Goal: Information Seeking & Learning: Learn about a topic

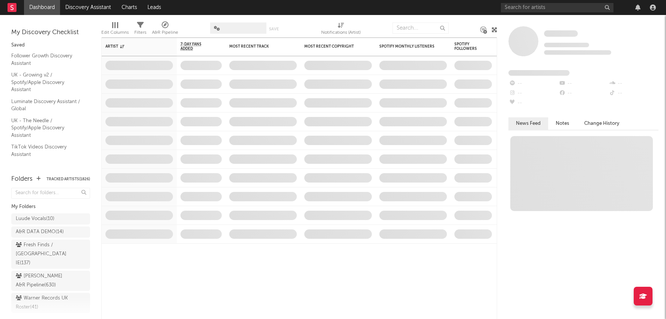
click at [637, 11] on div at bounding box center [580, 7] width 158 height 15
click at [638, 7] on icon "button" at bounding box center [637, 8] width 5 height 6
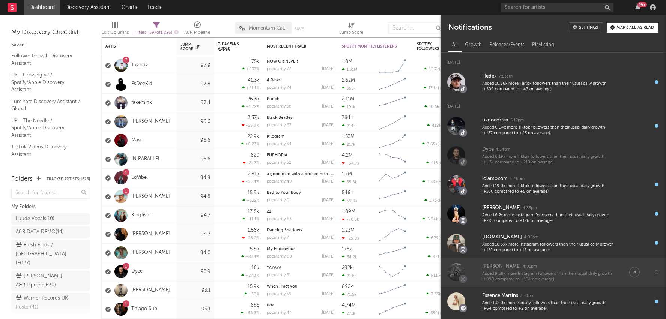
click at [522, 269] on div "4:01pm" at bounding box center [529, 267] width 14 height 6
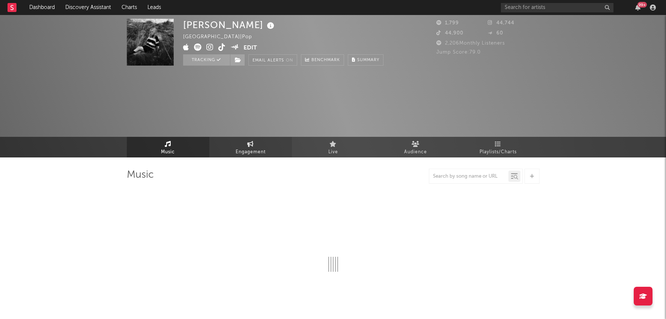
click at [251, 81] on div "[PERSON_NAME] [GEOGRAPHIC_DATA] | Pop Edit Tracking Email Alerts On Benchmark S…" at bounding box center [333, 86] width 666 height 143
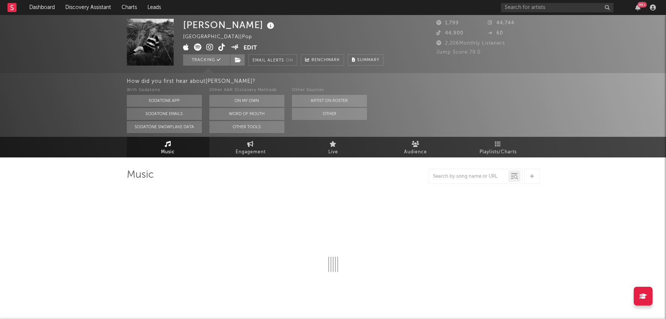
select select "6m"
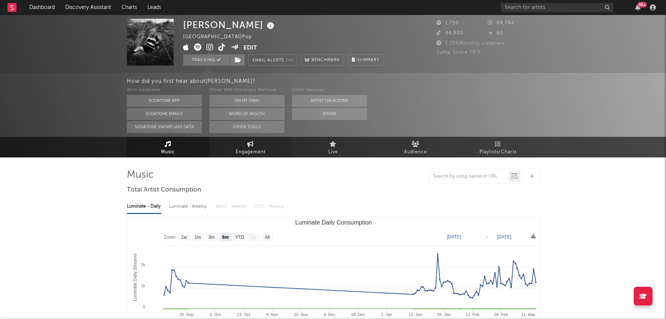
click at [251, 150] on span "Engagement" at bounding box center [251, 152] width 30 height 9
select select "1w"
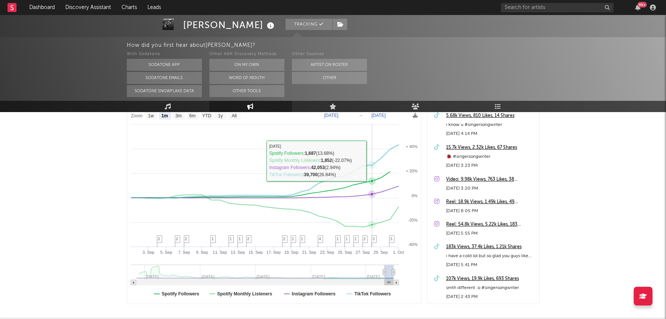
scroll to position [107, 0]
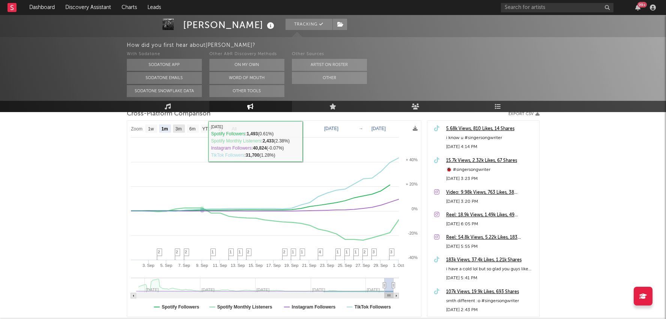
click at [177, 128] on text "3m" at bounding box center [178, 128] width 6 height 5
select select "3m"
type input "[DATE]"
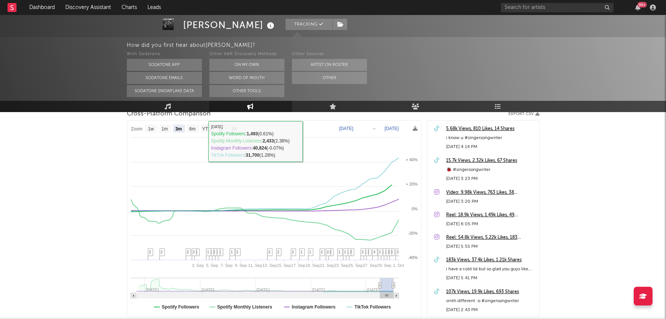
select select "3m"
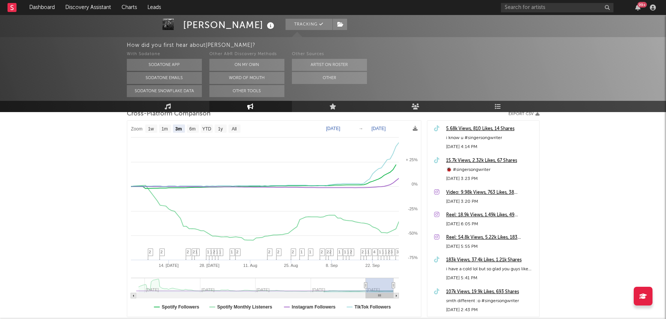
click at [641, 8] on div "99 +" at bounding box center [637, 8] width 11 height 6
click at [636, 8] on icon "button" at bounding box center [637, 8] width 5 height 6
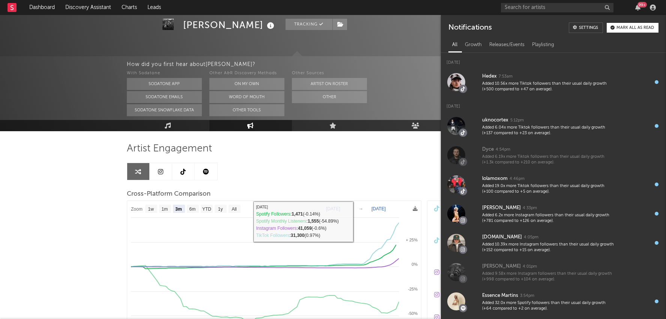
scroll to position [0, 0]
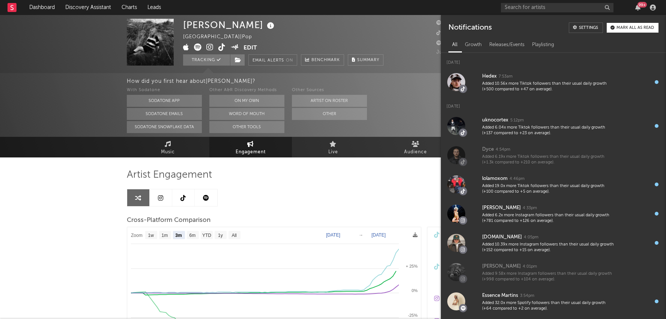
click at [219, 47] on icon at bounding box center [221, 48] width 7 height 8
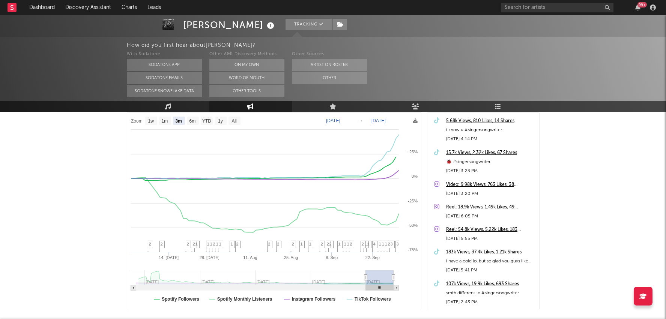
scroll to position [157, 0]
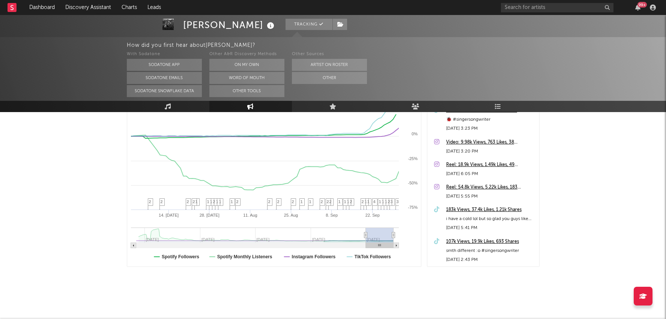
click at [230, 255] on text "Spotify Monthly Listeners" at bounding box center [244, 256] width 55 height 5
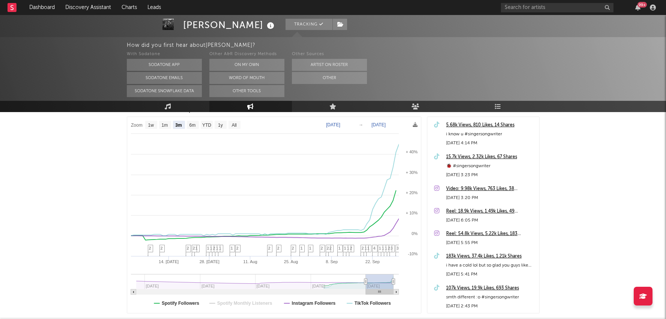
scroll to position [106, 0]
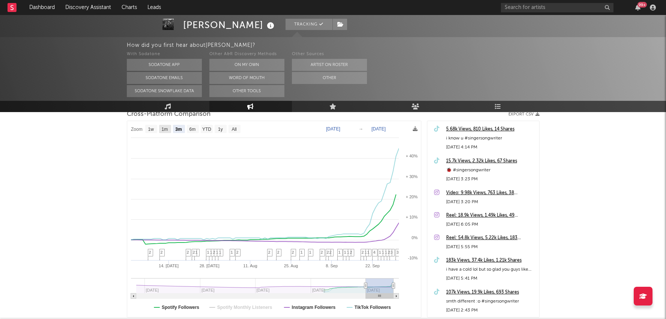
click at [162, 127] on text "1m" at bounding box center [164, 129] width 6 height 5
select select "1m"
type input "[DATE]"
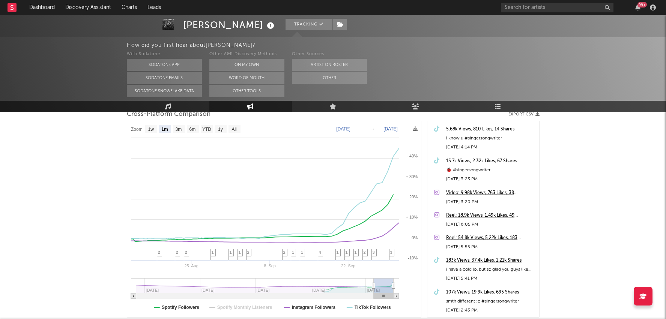
select select "1m"
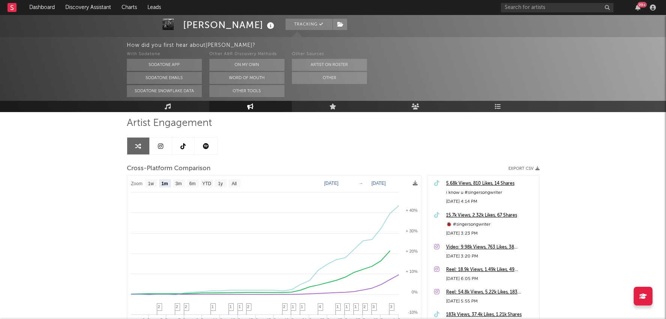
scroll to position [41, 0]
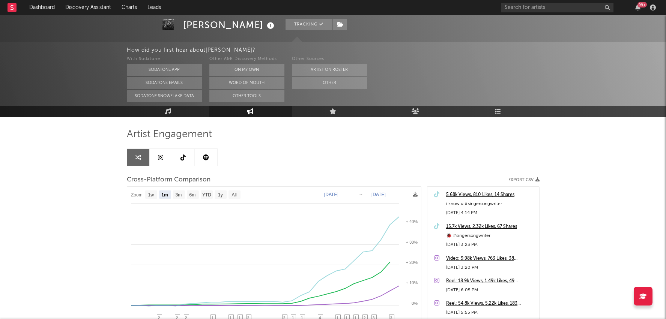
click at [181, 159] on icon at bounding box center [182, 158] width 5 height 6
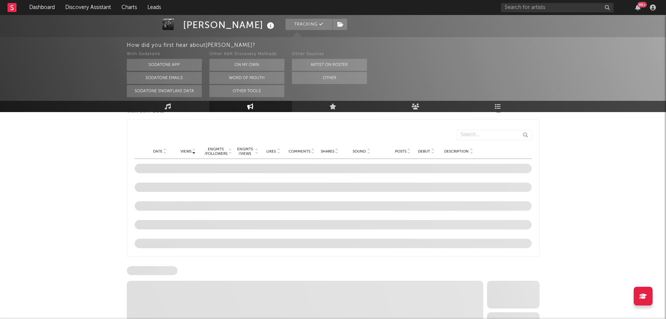
select select "6m"
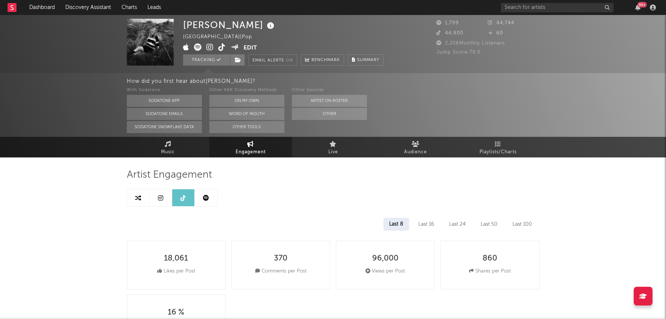
click at [138, 201] on icon at bounding box center [138, 198] width 6 height 6
select select "1m"
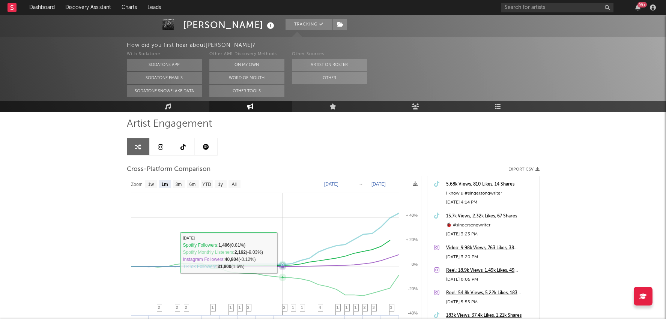
scroll to position [15, 0]
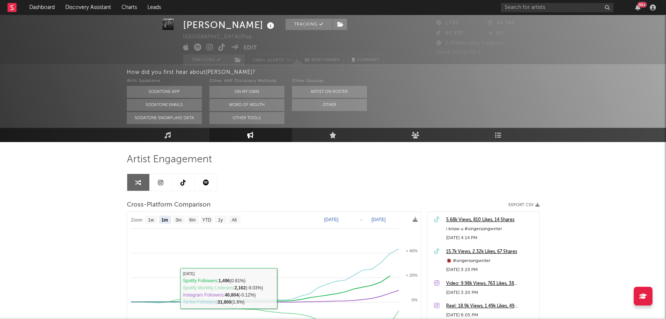
click at [184, 180] on icon at bounding box center [182, 183] width 5 height 6
select select "6m"
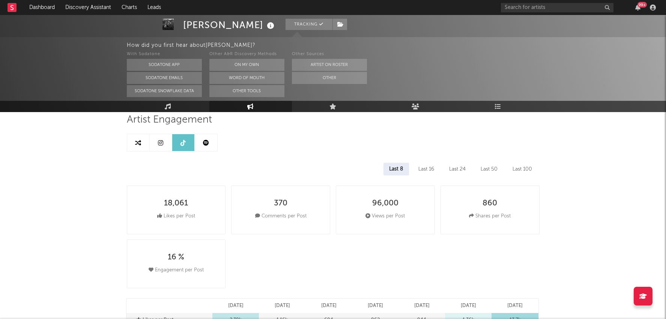
scroll to position [56, 0]
click at [422, 169] on div "Last 16" at bounding box center [426, 168] width 27 height 13
click at [454, 170] on div "Last 24" at bounding box center [457, 168] width 28 height 13
click at [476, 170] on div "Last 50" at bounding box center [489, 168] width 28 height 13
click at [400, 171] on div "Last 8" at bounding box center [396, 168] width 25 height 13
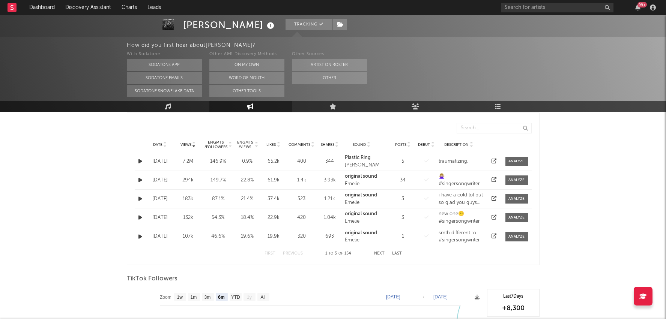
scroll to position [396, 0]
click at [160, 141] on span "Date" at bounding box center [157, 143] width 9 height 5
click at [507, 200] on span at bounding box center [516, 197] width 23 height 9
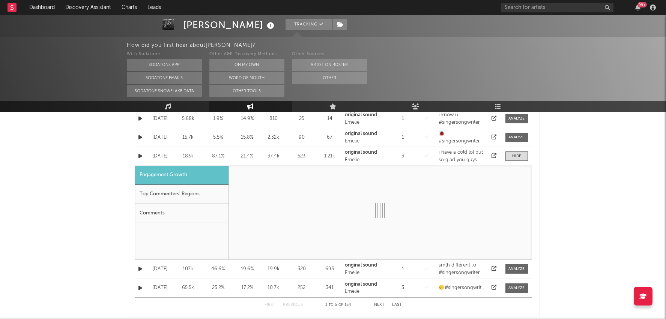
scroll to position [447, 0]
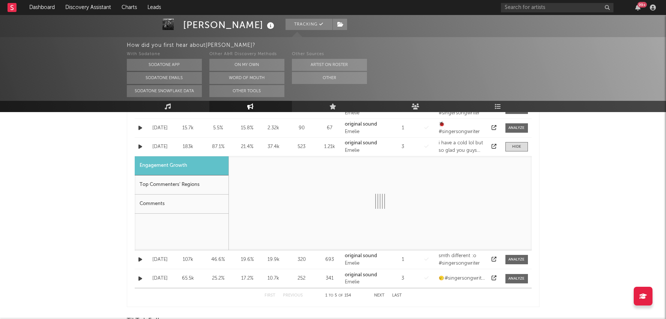
select select "1w"
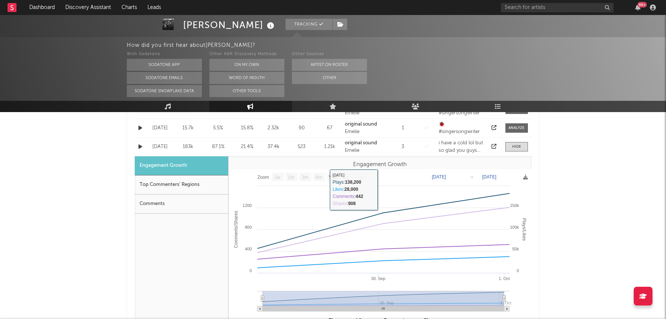
click at [492, 147] on icon at bounding box center [493, 146] width 5 height 5
click at [637, 5] on div "99 +" at bounding box center [641, 5] width 9 height 6
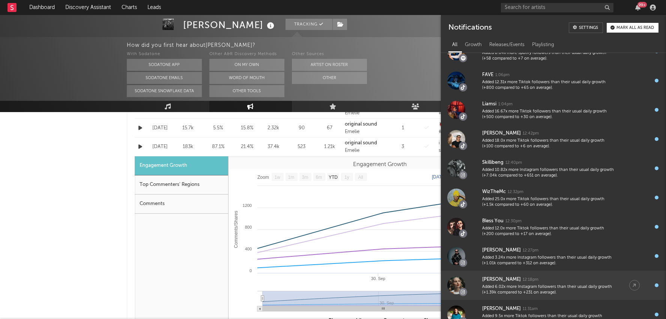
scroll to position [561, 0]
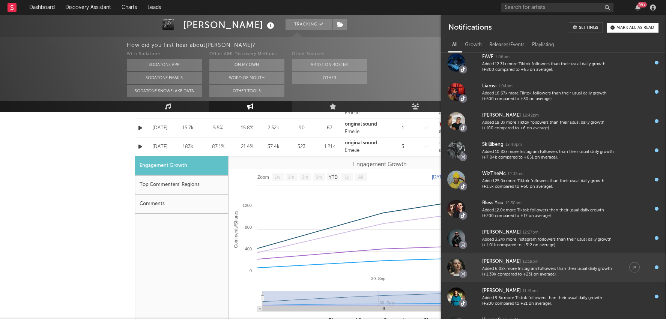
click at [557, 271] on div "Added 6.02x more Instagram followers than their usual daily growth (+1.39k comp…" at bounding box center [548, 272] width 132 height 12
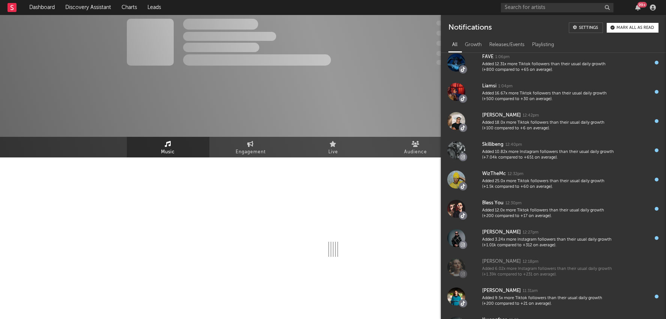
select select "6m"
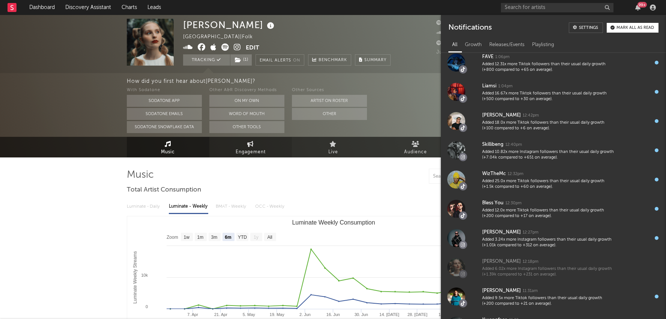
click at [258, 155] on span "Engagement" at bounding box center [251, 152] width 30 height 9
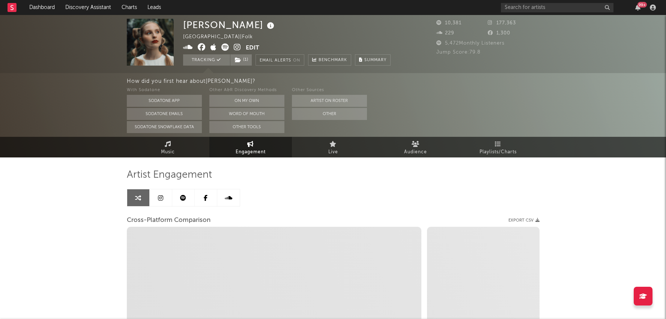
select select "1w"
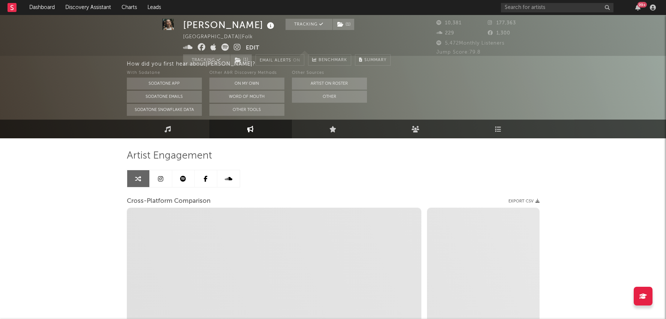
select select "1m"
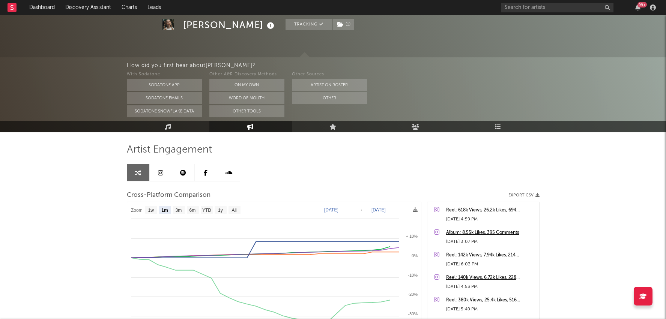
scroll to position [33, 0]
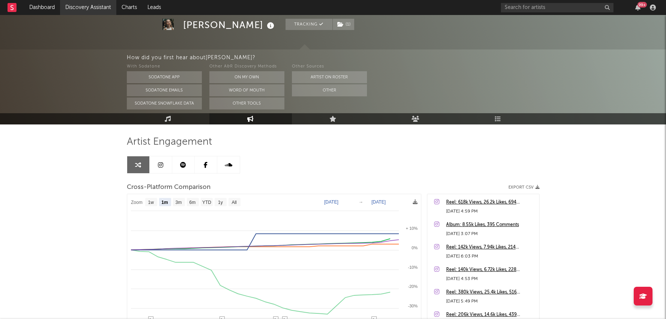
click at [83, 8] on link "Discovery Assistant" at bounding box center [88, 7] width 56 height 15
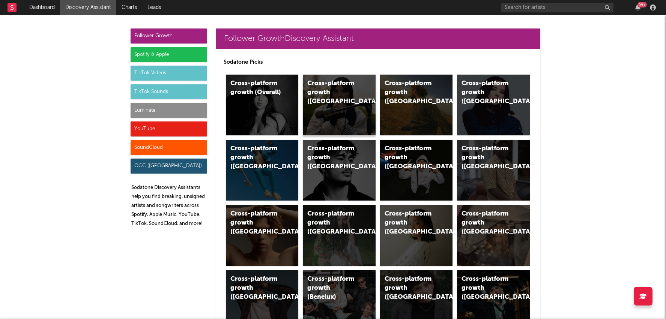
click at [328, 101] on div "Cross-platform growth ([GEOGRAPHIC_DATA])" at bounding box center [339, 105] width 73 height 61
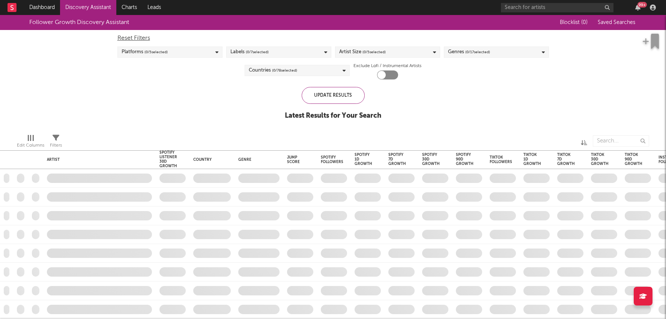
checkbox input "true"
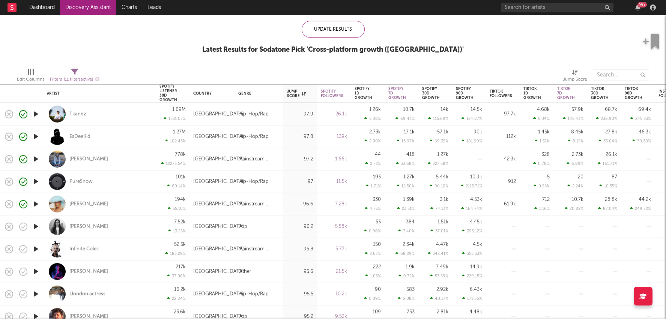
click at [392, 138] on div "17.1k 13.97 %" at bounding box center [401, 137] width 26 height 22
select select "1w"
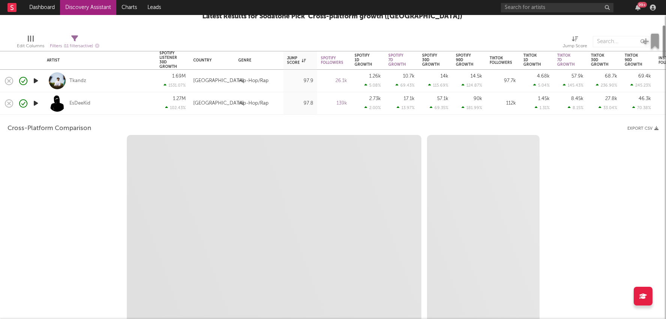
select select "6m"
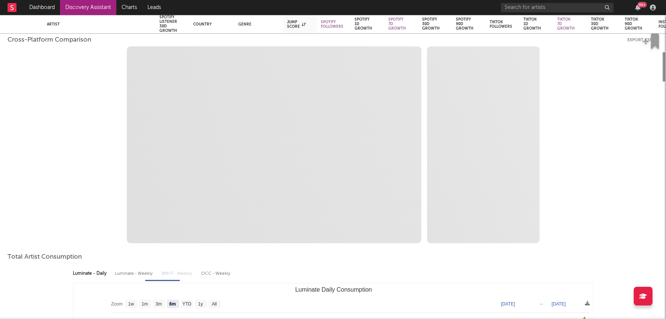
select select "1m"
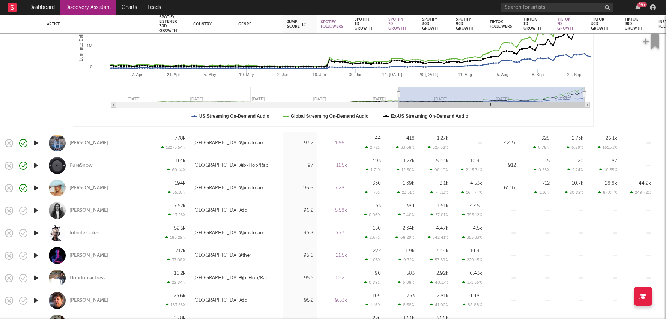
click at [493, 141] on div "42.3k" at bounding box center [502, 143] width 26 height 9
select select "1w"
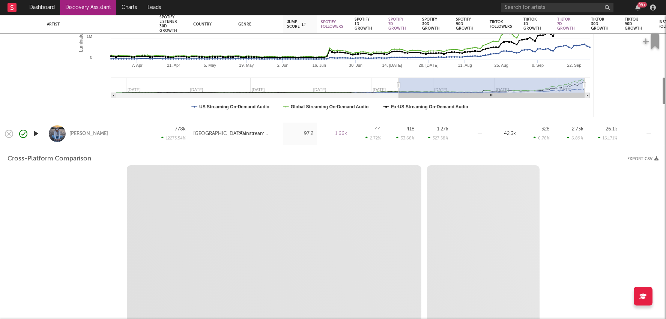
select select "1w"
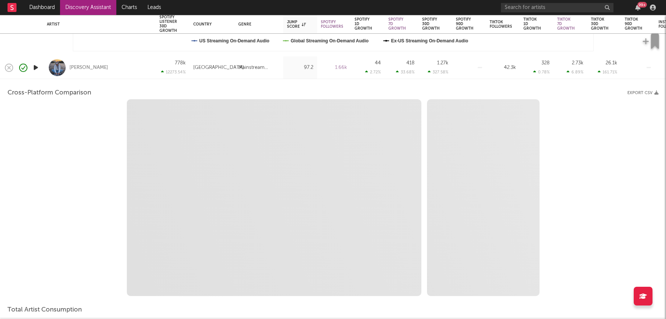
select select "1m"
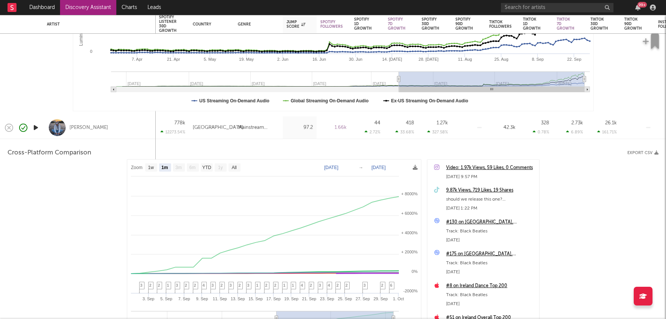
click at [413, 128] on div "418 33.68 %" at bounding box center [401, 128] width 26 height 22
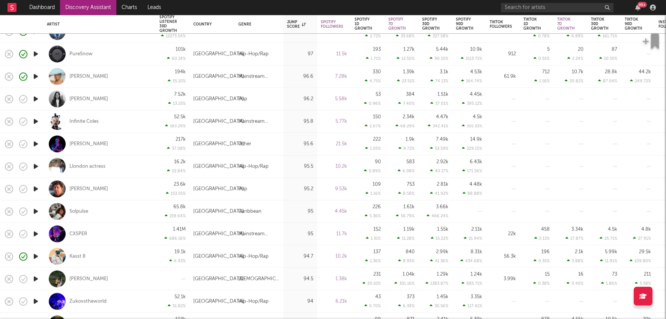
click at [417, 275] on div "1.04k 301.16 %" at bounding box center [401, 279] width 34 height 23
select select "1w"
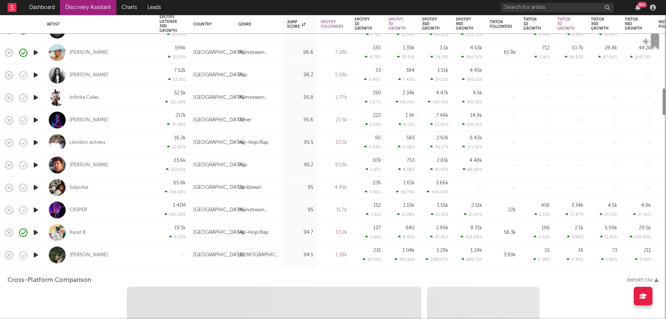
select select "1w"
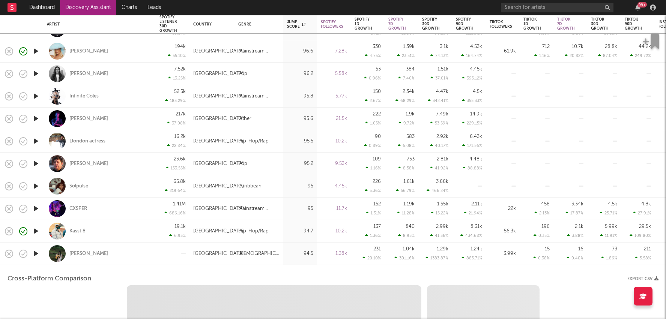
click at [428, 256] on icon at bounding box center [426, 258] width 3 height 5
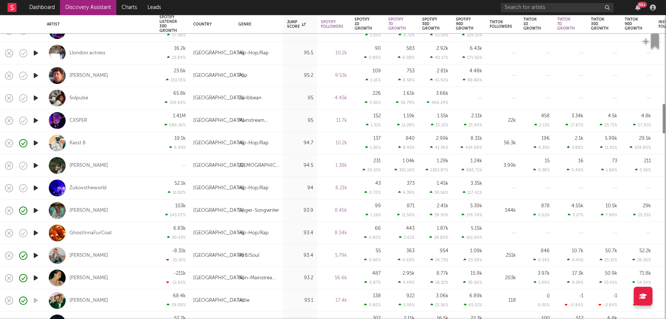
click at [533, 273] on div "3.97k 1.99 %" at bounding box center [536, 278] width 26 height 22
select select "1w"
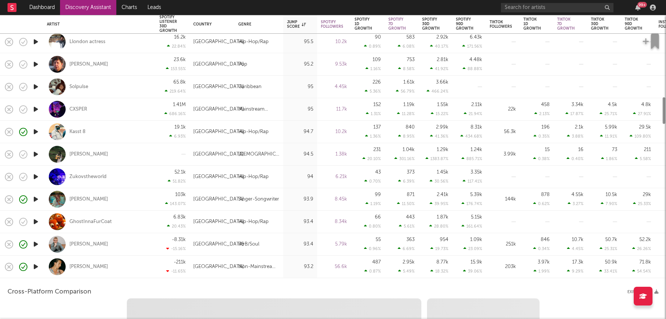
click at [536, 266] on div "3.97k 1.99 %" at bounding box center [536, 267] width 26 height 22
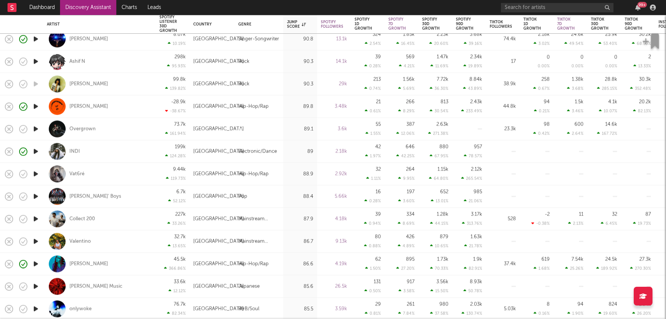
click at [535, 264] on div "619 1.68 %" at bounding box center [536, 264] width 26 height 22
select select "1w"
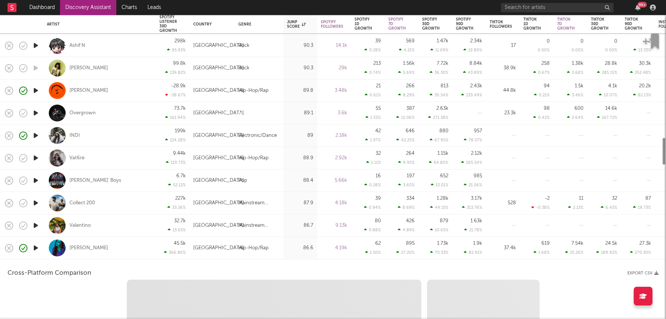
select select "6m"
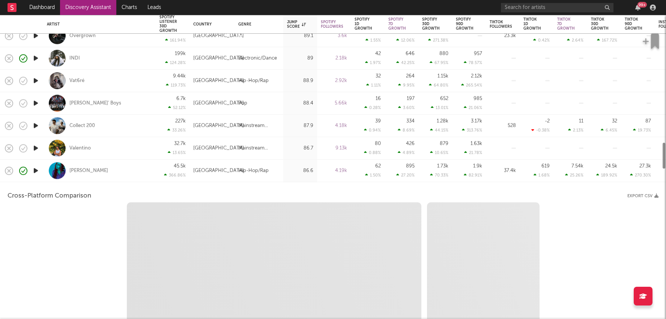
select select "1m"
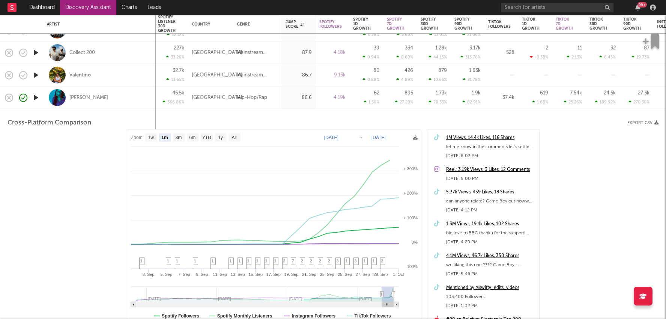
click at [489, 137] on div "1M Views, 14.4k Likes, 116 Shares" at bounding box center [490, 138] width 89 height 9
click at [421, 101] on div "1.73k 70.33 %" at bounding box center [433, 98] width 26 height 22
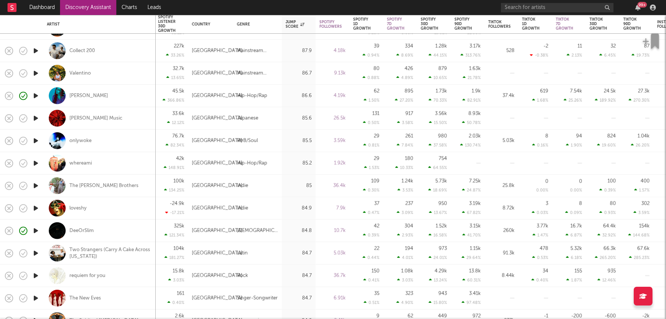
click at [437, 73] on div "879 10.65 %" at bounding box center [433, 73] width 26 height 22
select select "1w"
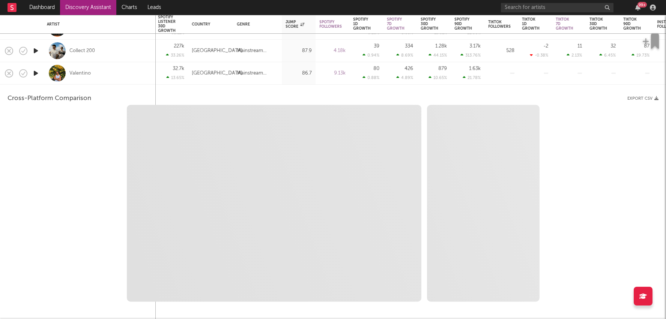
select select "6m"
select select "1m"
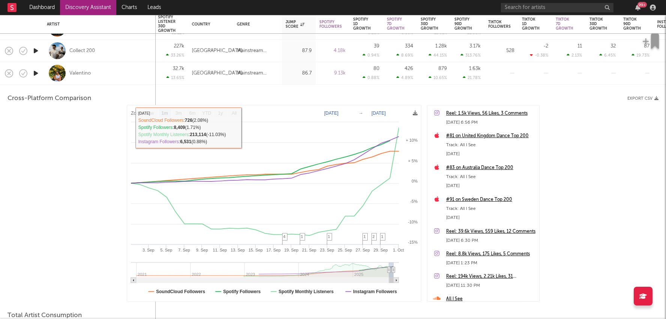
click at [322, 68] on div "9.13k" at bounding box center [332, 73] width 34 height 23
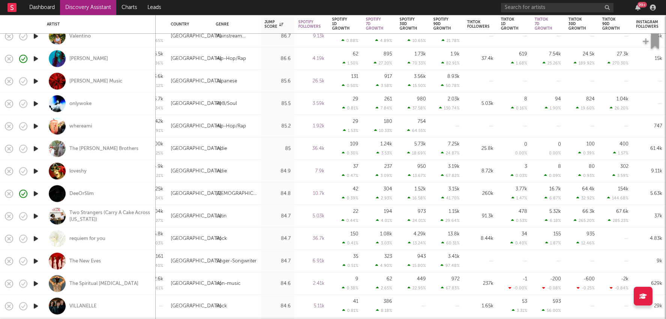
click at [95, 5] on link "Discovery Assistant" at bounding box center [88, 7] width 56 height 15
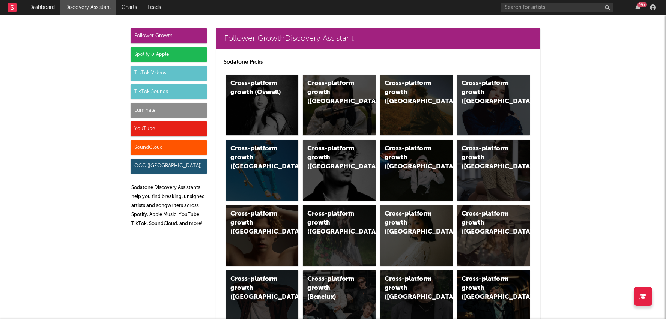
click at [182, 69] on div "TikTok Videos" at bounding box center [169, 73] width 77 height 15
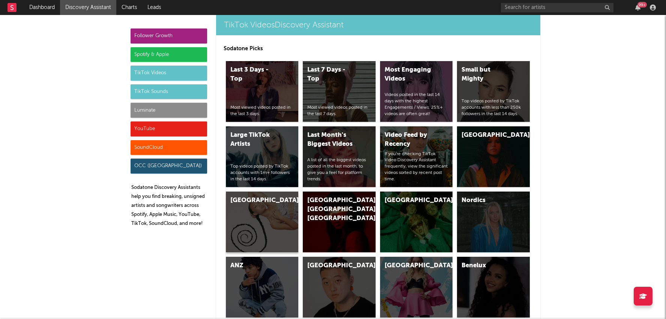
scroll to position [2313, 0]
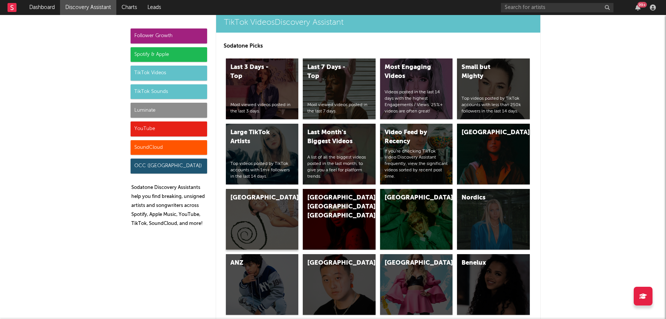
click at [280, 189] on div "[GEOGRAPHIC_DATA]" at bounding box center [262, 219] width 73 height 61
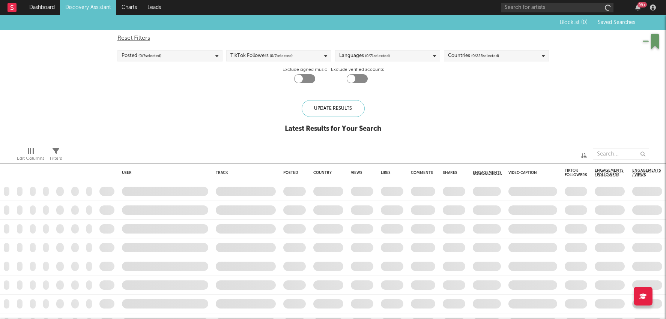
checkbox input "true"
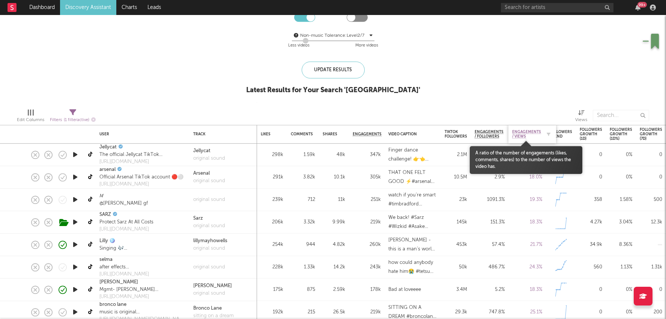
click at [523, 131] on span "Engagements / Views" at bounding box center [526, 134] width 29 height 9
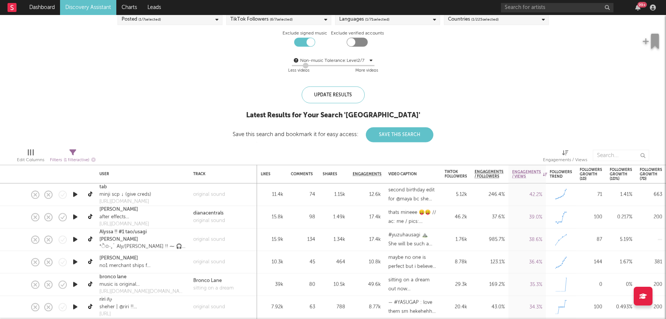
click at [291, 19] on span "( 6 / 7 selected)" at bounding box center [281, 19] width 23 height 9
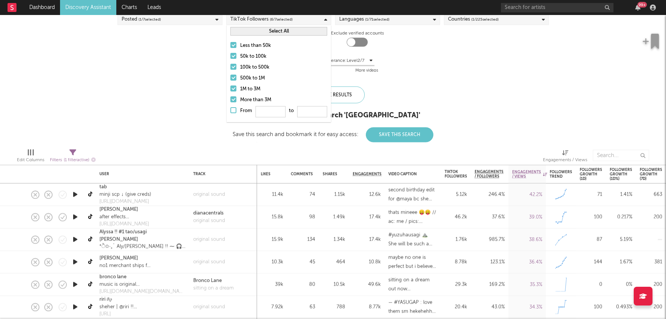
click at [252, 96] on div "More than 3M" at bounding box center [283, 100] width 87 height 9
click at [230, 96] on input "More than 3M" at bounding box center [230, 100] width 0 height 9
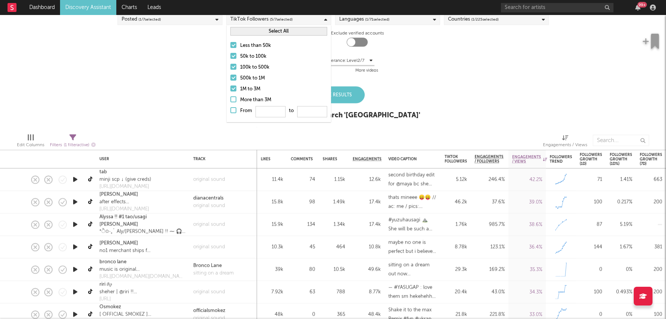
click at [251, 89] on div "1M to 3M" at bounding box center [283, 89] width 87 height 9
click at [230, 89] on input "1M to 3M" at bounding box center [230, 89] width 0 height 9
click at [253, 82] on div "500k to 1M" at bounding box center [283, 78] width 87 height 9
click at [230, 82] on input "500k to 1M" at bounding box center [230, 78] width 0 height 9
click at [350, 101] on div "Update Results" at bounding box center [333, 95] width 63 height 17
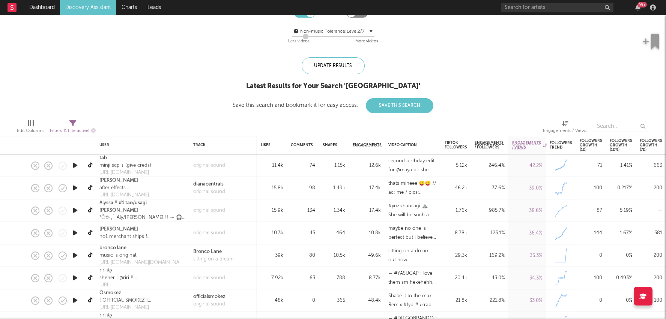
click at [520, 257] on div "35.3 %" at bounding box center [527, 255] width 30 height 9
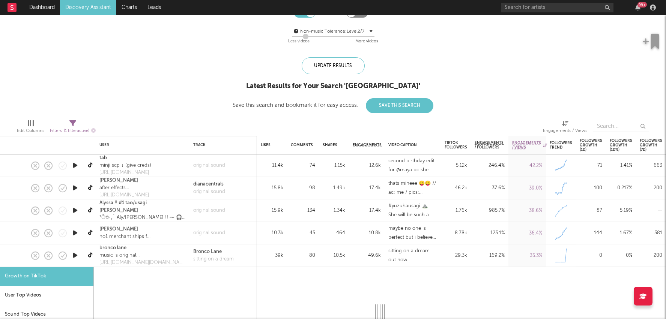
click at [520, 257] on div "35.3 %" at bounding box center [527, 255] width 30 height 9
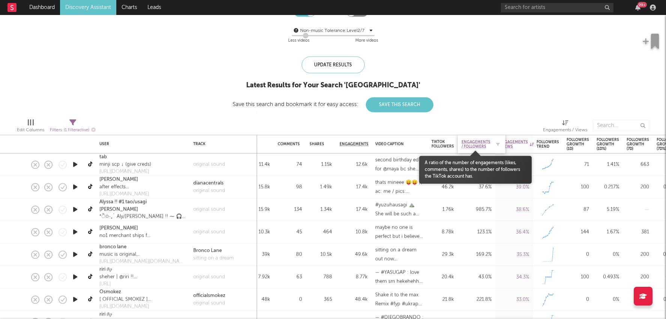
click at [473, 142] on span "Engagements / Followers" at bounding box center [475, 144] width 29 height 9
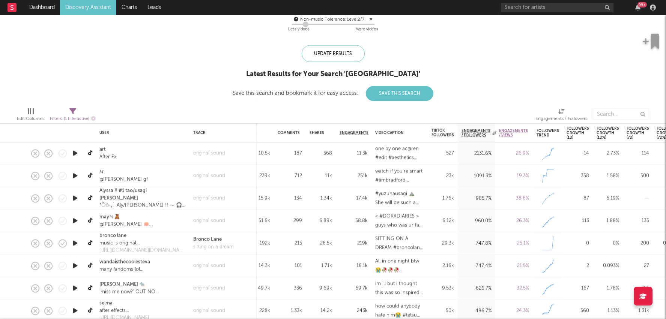
click at [440, 288] on div "9.53k" at bounding box center [442, 288] width 23 height 9
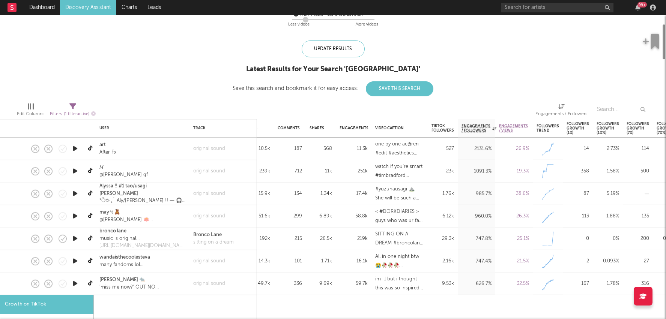
select select "1m"
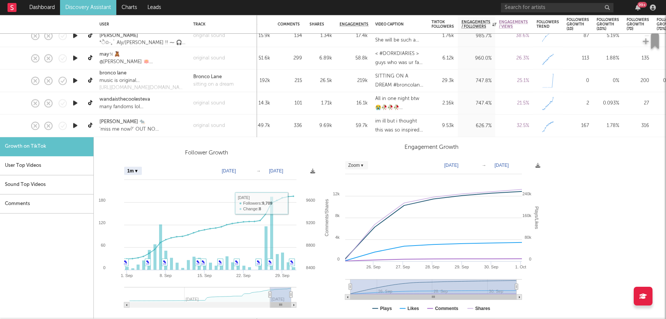
click at [359, 126] on div "59.7k" at bounding box center [353, 125] width 28 height 9
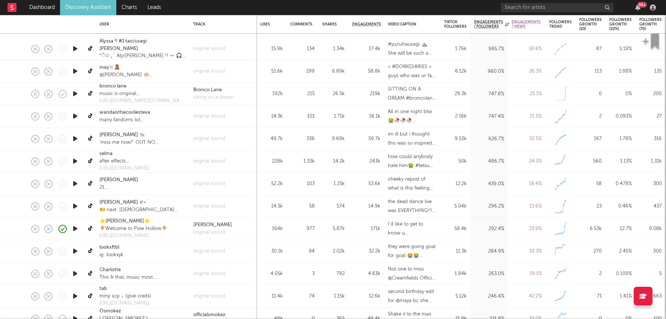
click at [329, 94] on div "26.5k" at bounding box center [333, 93] width 23 height 9
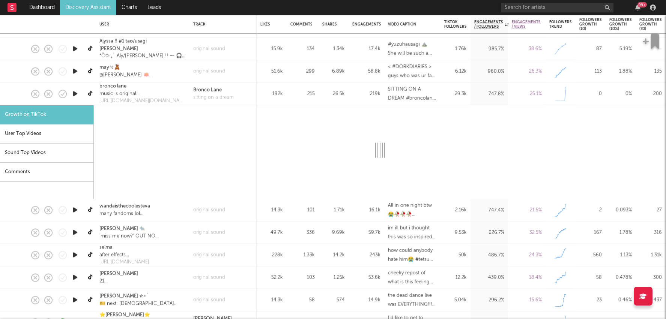
select select "1m"
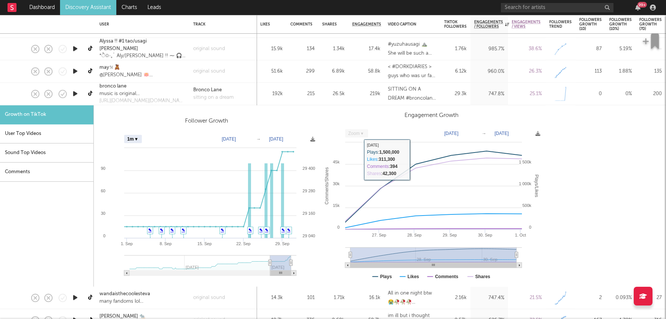
click at [352, 91] on div "219k" at bounding box center [366, 93] width 28 height 9
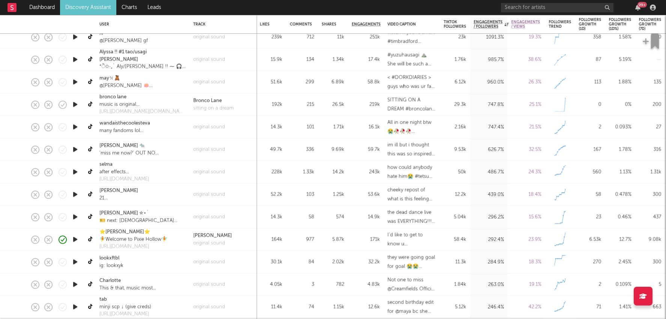
click at [353, 237] on div "171k" at bounding box center [366, 239] width 28 height 9
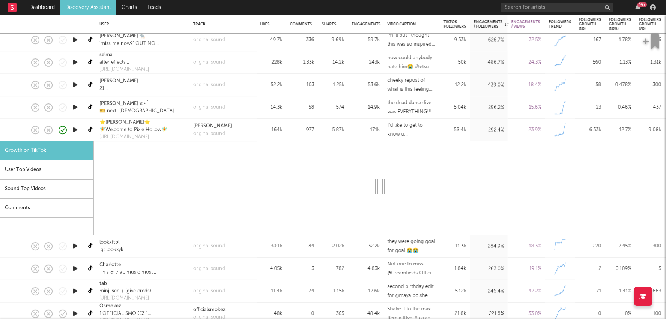
select select "1m"
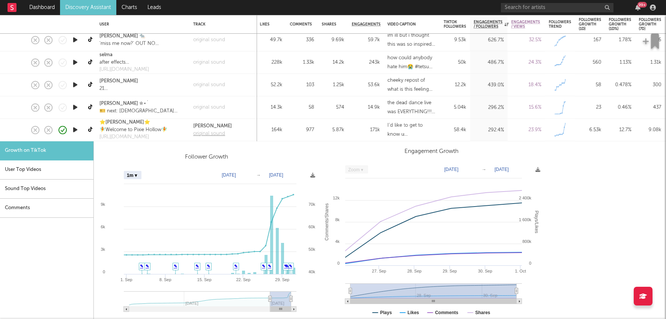
click at [212, 133] on div "original sound" at bounding box center [212, 134] width 39 height 8
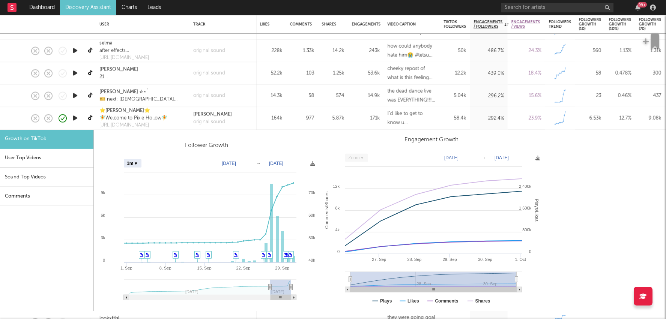
click at [296, 119] on div "977" at bounding box center [302, 118] width 24 height 9
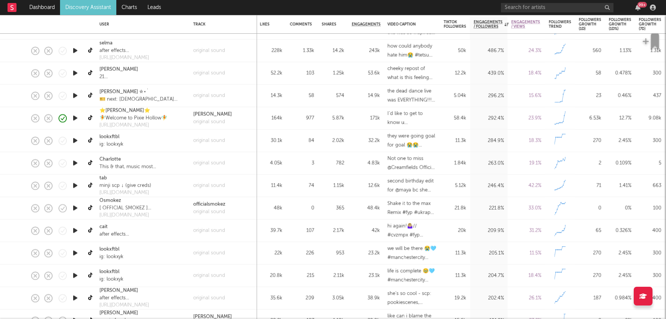
click at [322, 212] on div "365" at bounding box center [333, 208] width 23 height 9
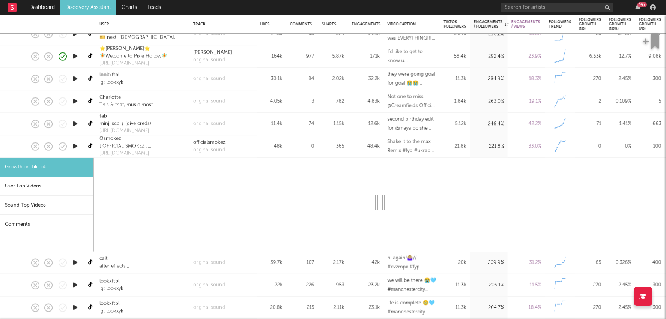
select select "1m"
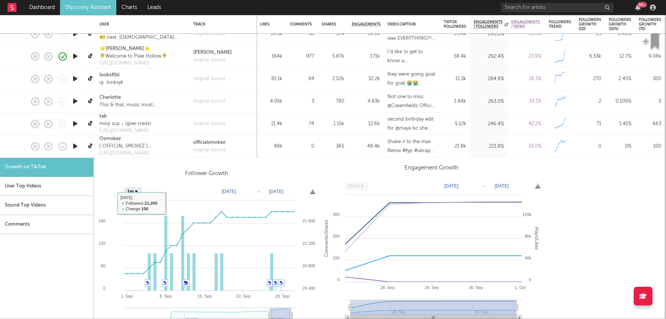
click at [361, 150] on div "48.4k" at bounding box center [366, 146] width 28 height 9
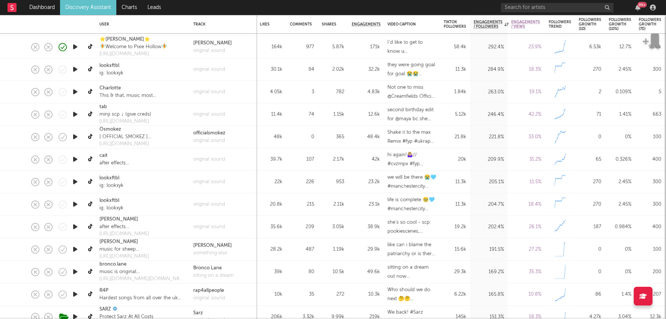
click at [351, 248] on div "29.9k" at bounding box center [366, 250] width 36 height 23
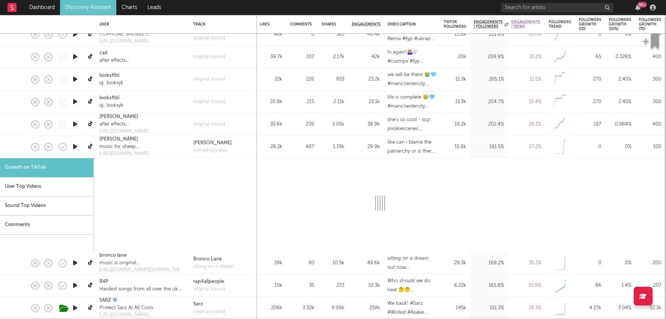
select select "1m"
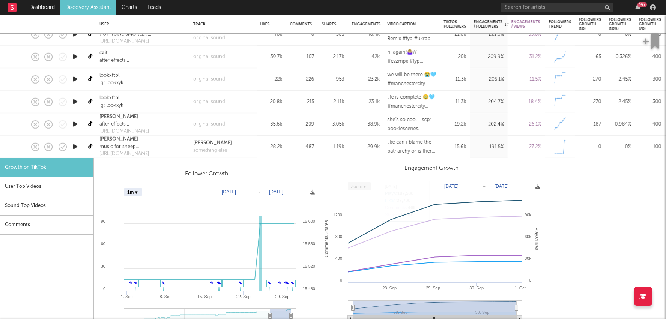
click at [335, 145] on div "1.19k" at bounding box center [333, 147] width 23 height 9
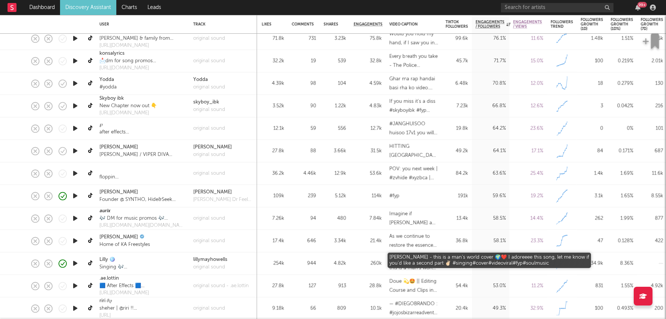
click at [414, 257] on div "[PERSON_NAME] - this is a man’s world cover 🌍❤️ I adoreeee this song, let me kn…" at bounding box center [413, 264] width 49 height 18
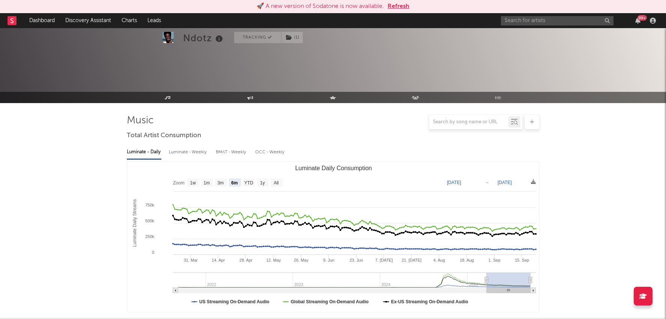
select select "6m"
select select "1w"
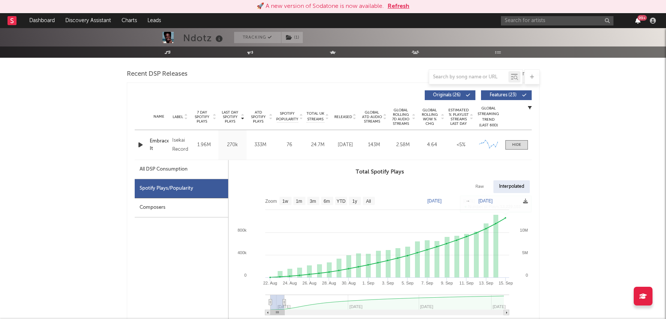
click at [638, 21] on icon "button" at bounding box center [637, 21] width 5 height 6
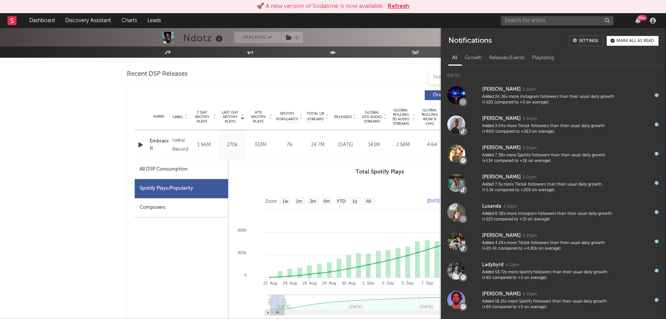
click at [396, 8] on button "Refresh" at bounding box center [398, 6] width 22 height 9
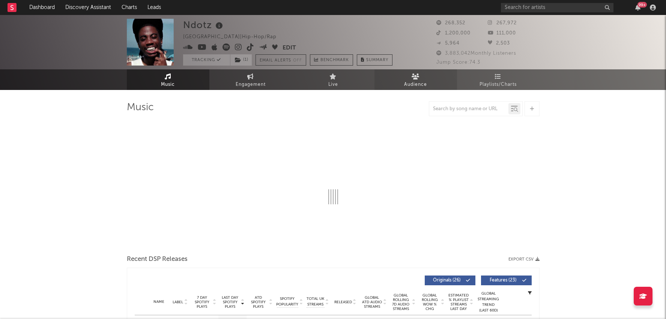
select select "6m"
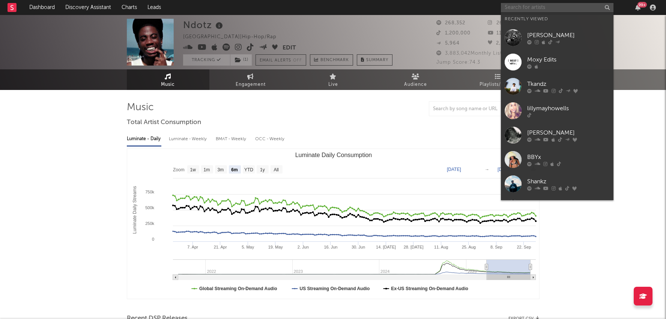
click at [537, 8] on input "text" at bounding box center [557, 7] width 113 height 9
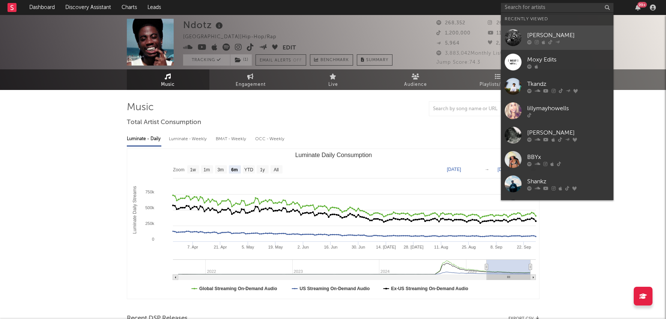
click at [553, 45] on link "[PERSON_NAME]" at bounding box center [557, 38] width 113 height 24
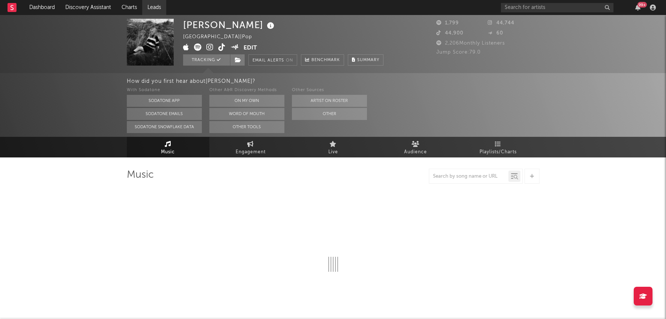
select select "6m"
